Goal: Task Accomplishment & Management: Manage account settings

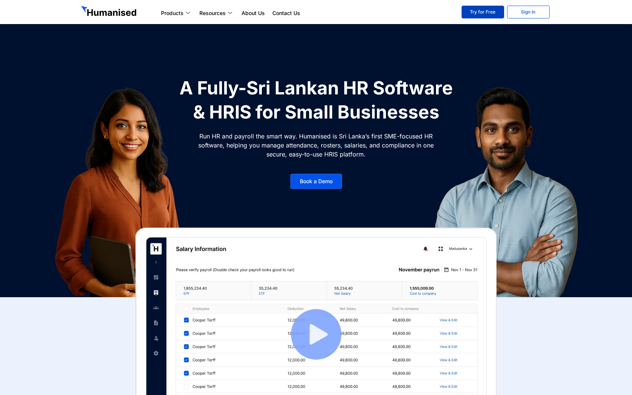
click at [479, 12] on link "Try for Free" at bounding box center [482, 12] width 42 height 13
click at [534, 11] on link "Sign In" at bounding box center [528, 12] width 42 height 13
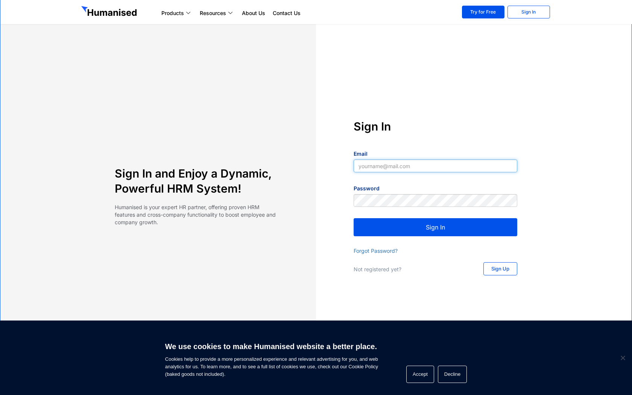
click at [369, 164] on input "Email" at bounding box center [435, 165] width 164 height 13
type input "dhammika.g@papertrl.com"
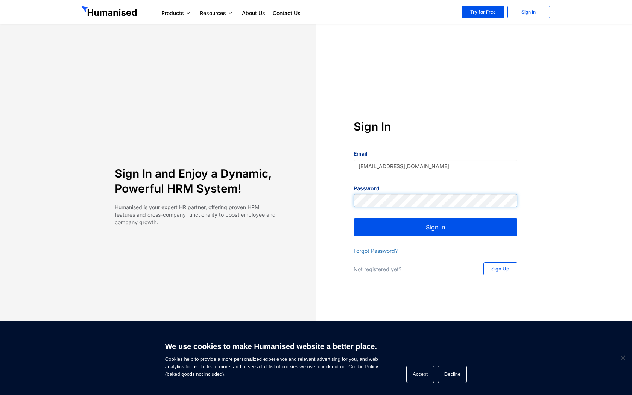
click at [353, 218] on button "Sign In" at bounding box center [435, 227] width 164 height 18
